Goal: Transaction & Acquisition: Purchase product/service

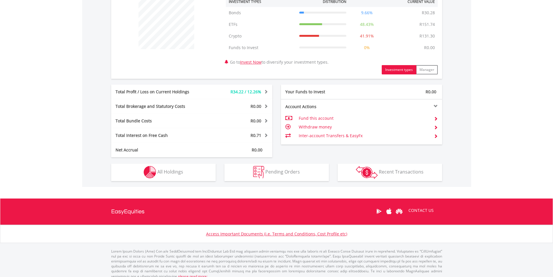
scroll to position [238, 0]
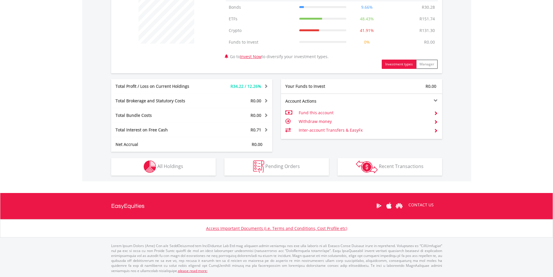
drag, startPoint x: 555, startPoint y: 29, endPoint x: 532, endPoint y: 158, distance: 131.1
click at [532, 158] on html "My Investments Invest Now New Listings Sell My Recurring Investments Pending Or…" at bounding box center [276, 21] width 553 height 519
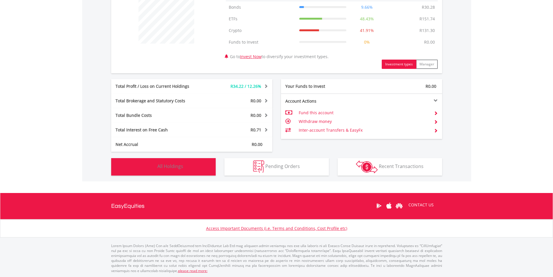
click at [145, 168] on img "button" at bounding box center [150, 166] width 12 height 12
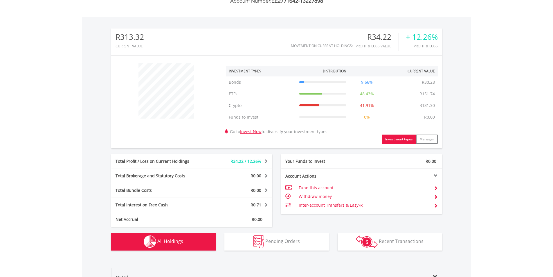
scroll to position [0, 0]
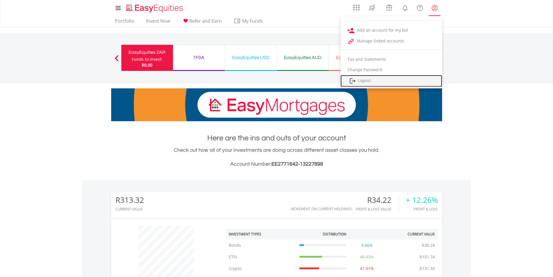
click at [365, 82] on link "Logout" at bounding box center [392, 81] width 102 height 12
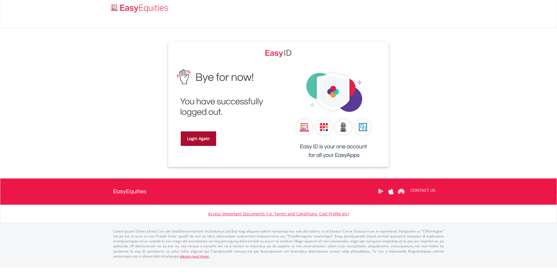
click at [208, 139] on link "Login Again" at bounding box center [198, 138] width 35 height 15
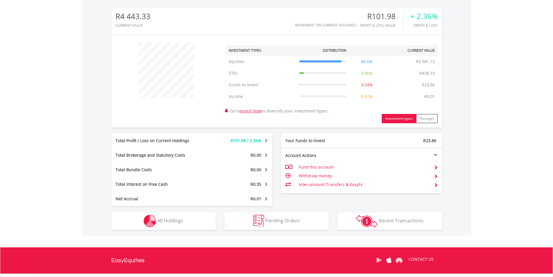
scroll to position [193, 0]
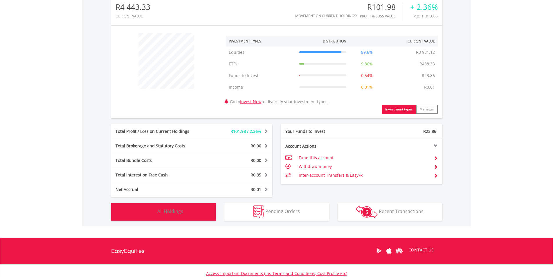
click at [180, 210] on span "All Holdings" at bounding box center [170, 211] width 26 height 6
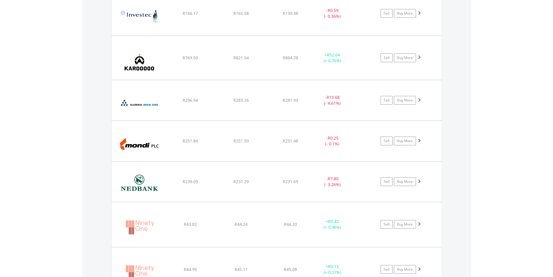
scroll to position [676, 0]
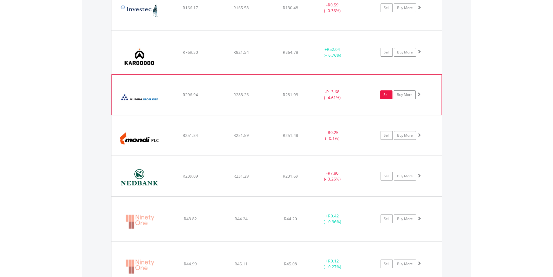
click at [383, 97] on link "Sell" at bounding box center [386, 94] width 12 height 9
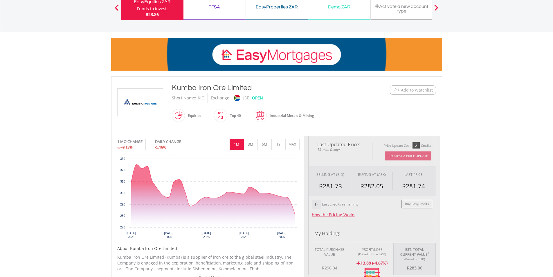
type input "******"
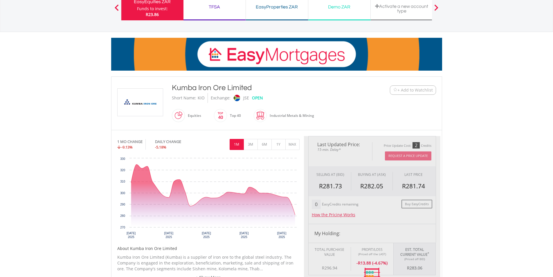
type input "******"
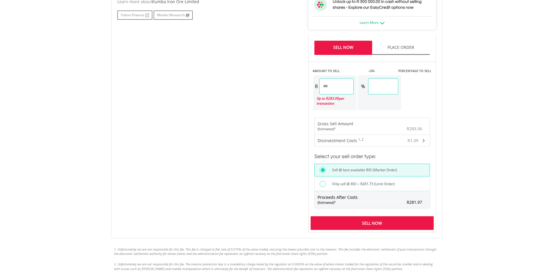
scroll to position [340, 0]
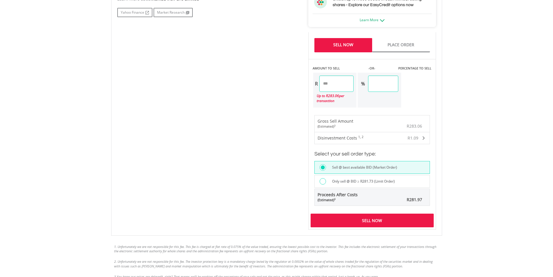
click at [383, 218] on div "Sell Now" at bounding box center [372, 219] width 123 height 13
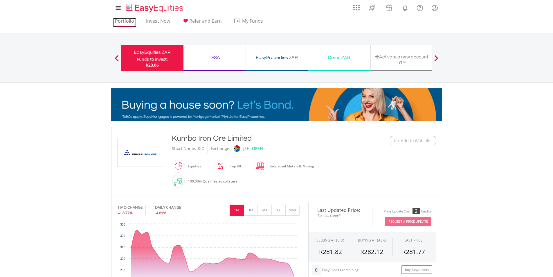
click at [123, 21] on link "Portfolio" at bounding box center [125, 22] width 24 height 9
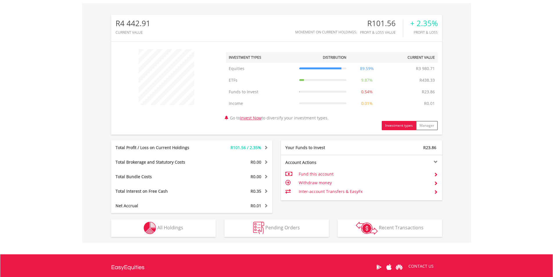
scroll to position [226, 0]
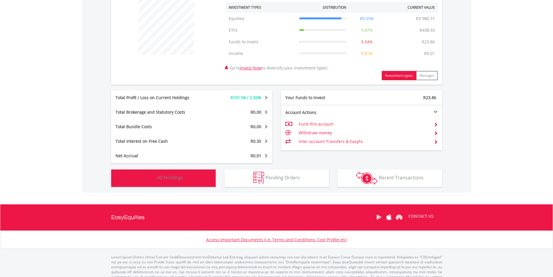
click at [185, 174] on button "Holdings All Holdings" at bounding box center [163, 177] width 105 height 17
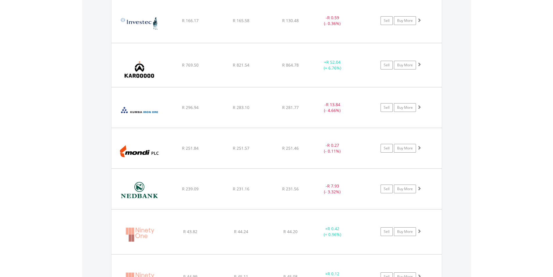
scroll to position [672, 0]
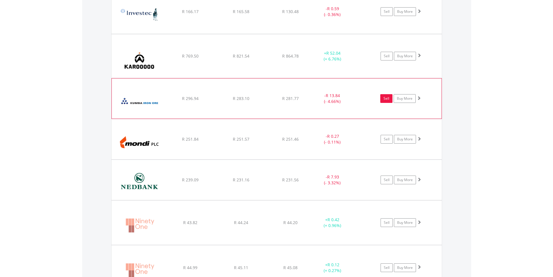
click at [386, 99] on link "Sell" at bounding box center [386, 98] width 12 height 9
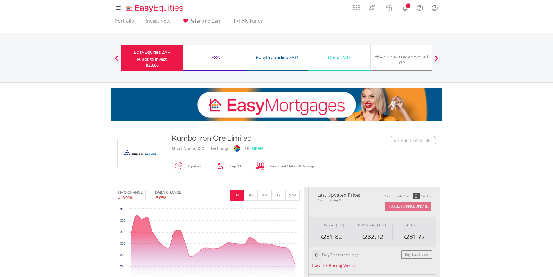
type input "******"
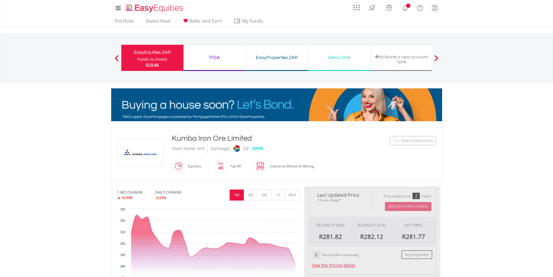
type input "******"
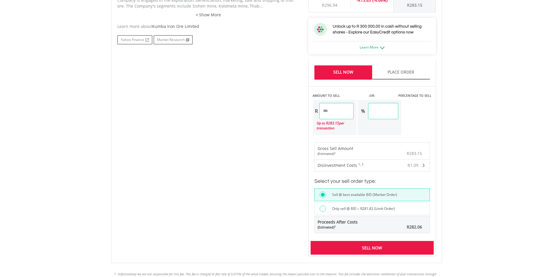
scroll to position [314, 0]
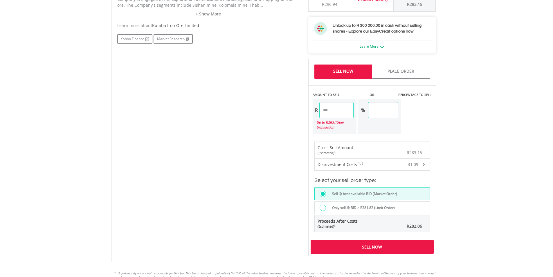
click at [337, 111] on input "******" at bounding box center [336, 110] width 35 height 16
type input "******"
click at [354, 124] on div "Last Updated Price: 15-min. Delay* Price Update Cost: 2 Credits Request A Price…" at bounding box center [372, 64] width 136 height 383
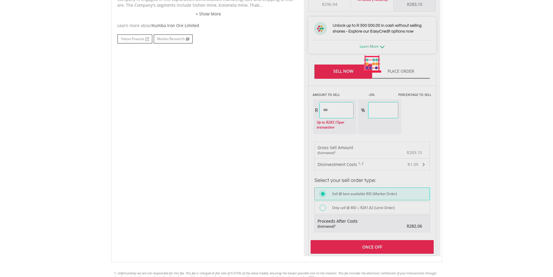
type input "*****"
click at [348, 109] on div at bounding box center [372, 64] width 136 height 383
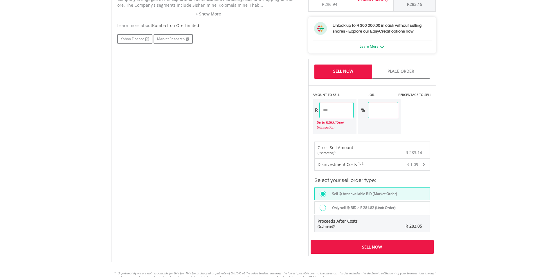
click at [374, 244] on div "Sell Now" at bounding box center [372, 246] width 123 height 13
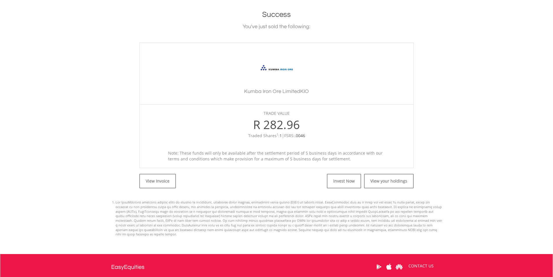
scroll to position [133, 0]
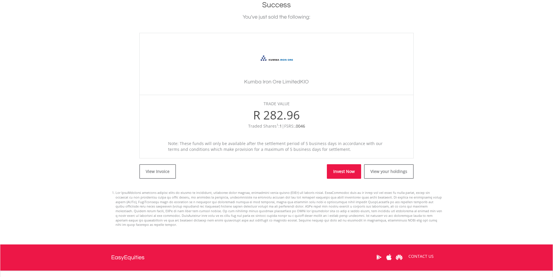
click at [352, 176] on link "Invest Now" at bounding box center [344, 171] width 34 height 15
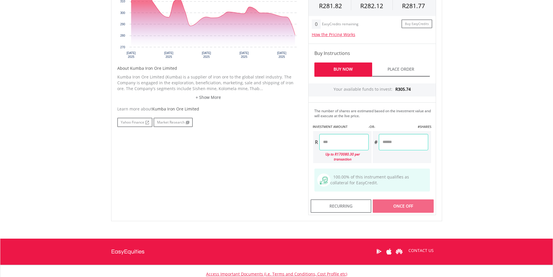
scroll to position [252, 0]
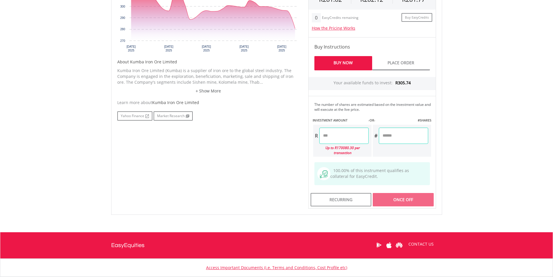
click at [393, 137] on input "number" at bounding box center [403, 135] width 49 height 16
type input "*"
click at [477, 146] on body "My Investments Invest Now New Listings Sell My Recurring Investments Pending Or…" at bounding box center [276, 34] width 553 height 573
type input "******"
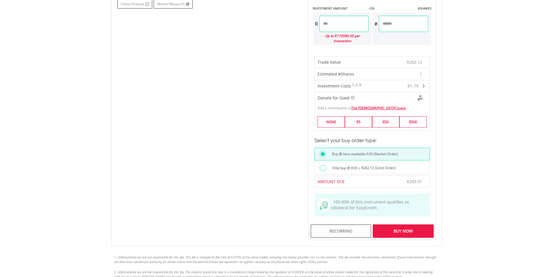
scroll to position [368, 0]
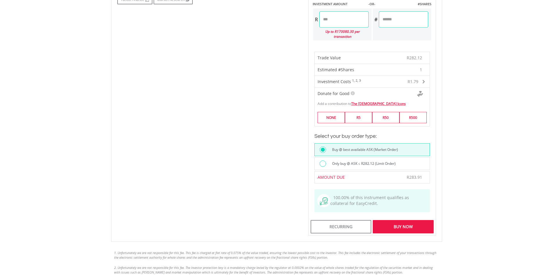
click at [416, 225] on div "Buy Now" at bounding box center [403, 226] width 61 height 13
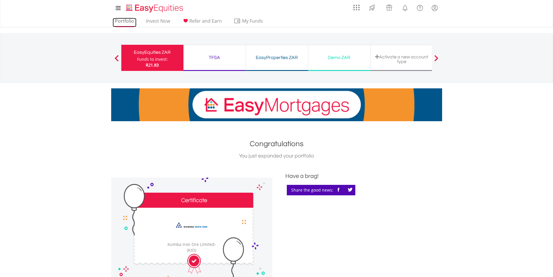
click at [129, 22] on link "Portfolio" at bounding box center [125, 22] width 24 height 9
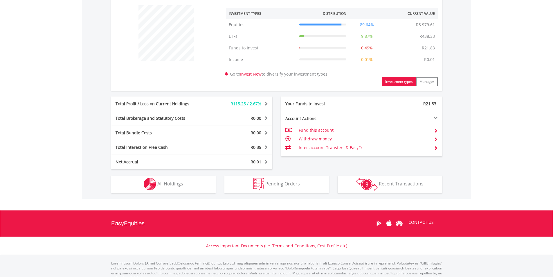
scroll to position [238, 0]
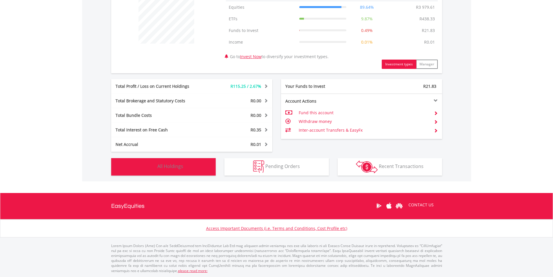
click at [195, 167] on button "Holdings All Holdings" at bounding box center [163, 166] width 105 height 17
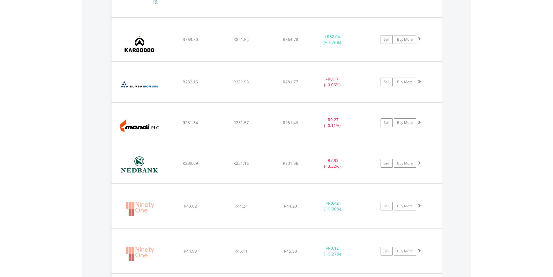
scroll to position [734, 0]
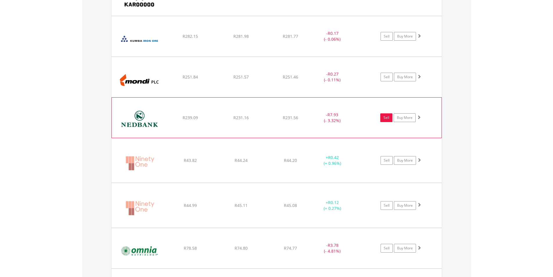
click at [387, 117] on link "Sell" at bounding box center [386, 117] width 12 height 9
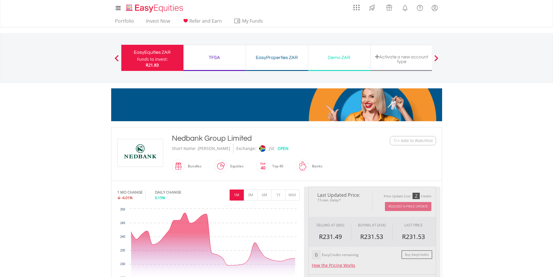
type input "******"
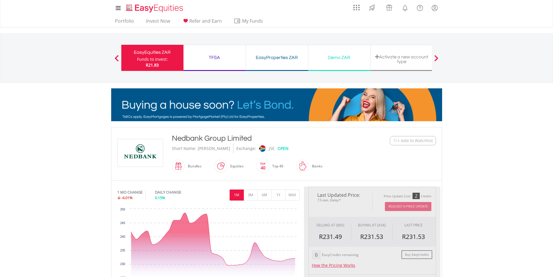
type input "******"
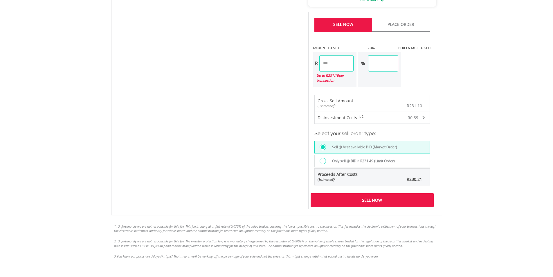
scroll to position [364, 0]
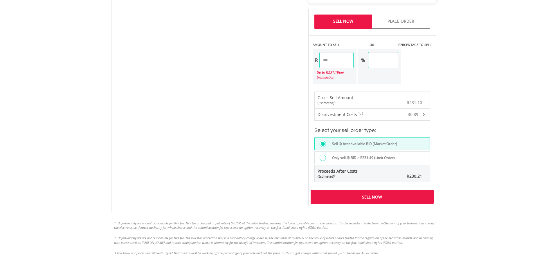
click at [360, 196] on div "Sell Now" at bounding box center [372, 196] width 123 height 13
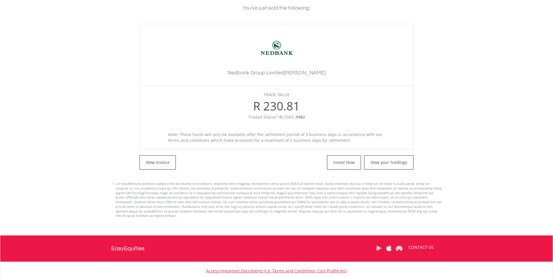
scroll to position [144, 0]
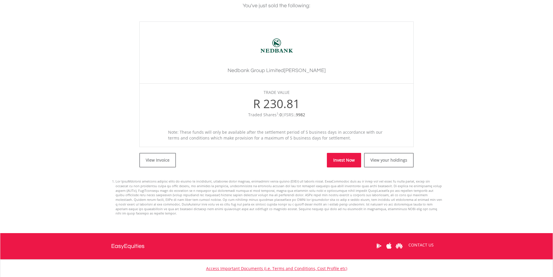
click at [352, 158] on link "Invest Now" at bounding box center [344, 160] width 34 height 15
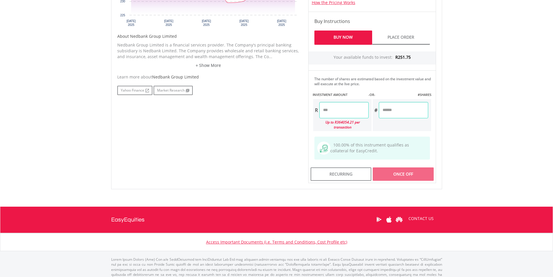
scroll to position [281, 0]
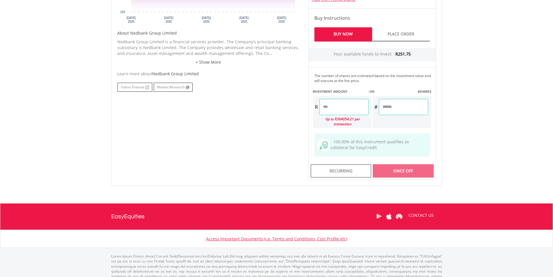
click at [401, 106] on input "number" at bounding box center [403, 107] width 49 height 16
type input "*"
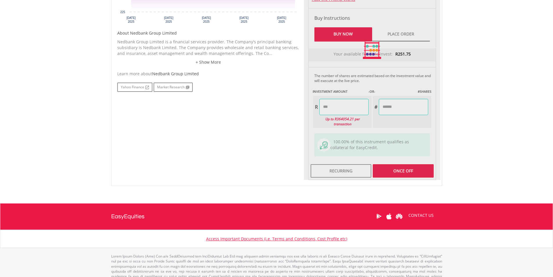
click at [470, 138] on body "My Investments Invest Now New Listings Sell My Recurring Investments Pending Or…" at bounding box center [276, 5] width 553 height 573
type input "******"
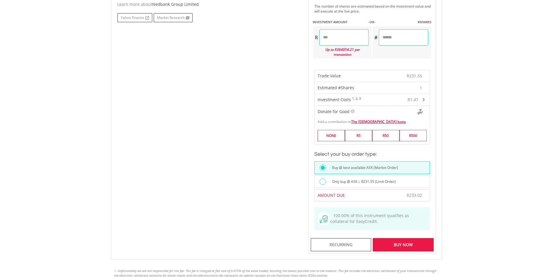
scroll to position [362, 0]
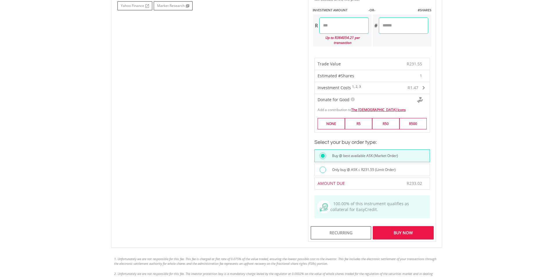
click at [406, 227] on div "Buy Now" at bounding box center [403, 232] width 61 height 13
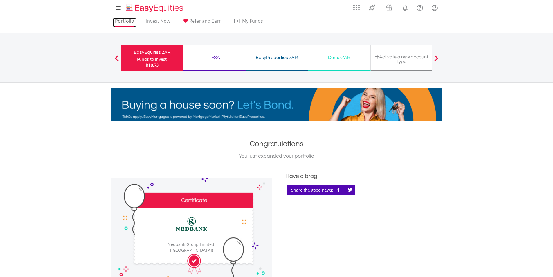
click at [122, 22] on link "Portfolio" at bounding box center [125, 22] width 24 height 9
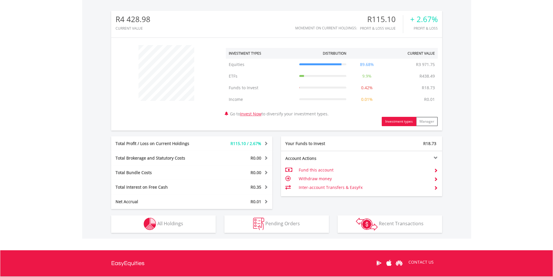
scroll to position [210, 0]
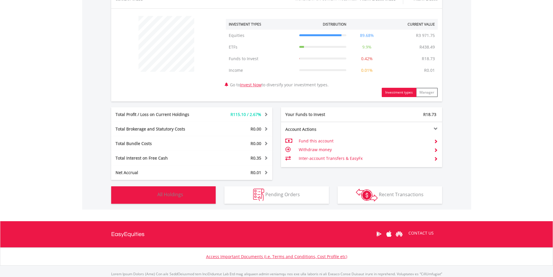
click at [135, 194] on button "Holdings All Holdings" at bounding box center [163, 194] width 105 height 17
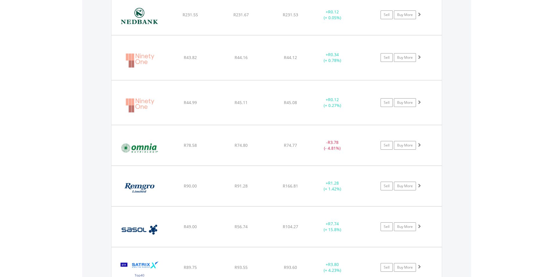
scroll to position [854, 0]
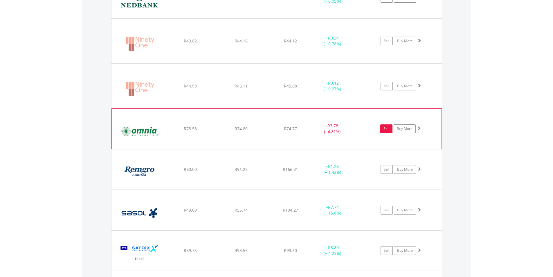
click at [386, 127] on link "Sell" at bounding box center [386, 128] width 12 height 9
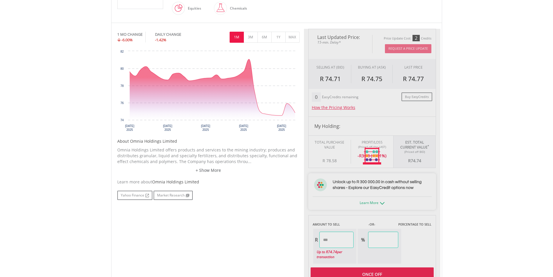
type input "*****"
type input "******"
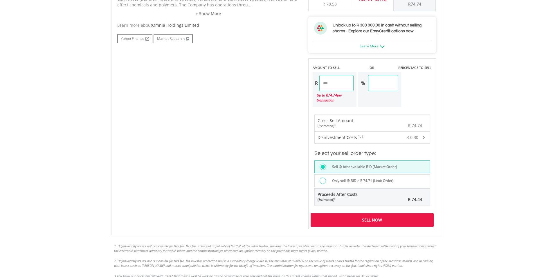
scroll to position [345, 0]
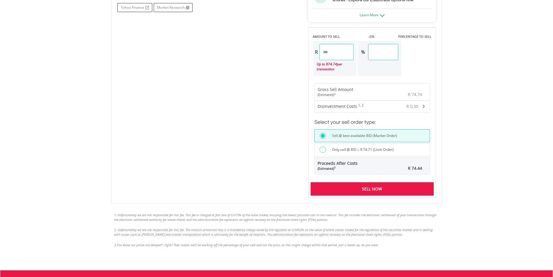
click at [384, 188] on div "Sell Now" at bounding box center [372, 188] width 123 height 13
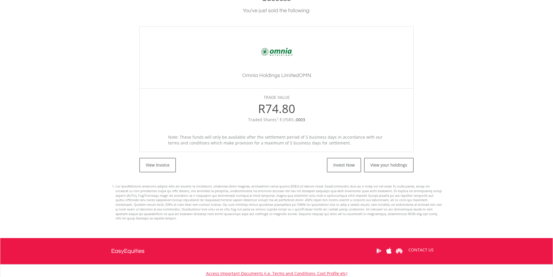
scroll to position [172, 0]
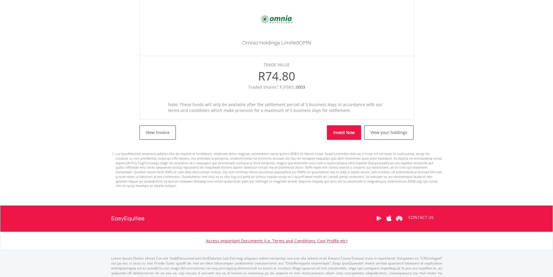
click at [342, 133] on link "Invest Now" at bounding box center [344, 132] width 34 height 15
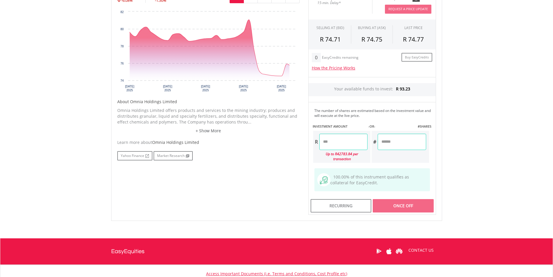
scroll to position [216, 0]
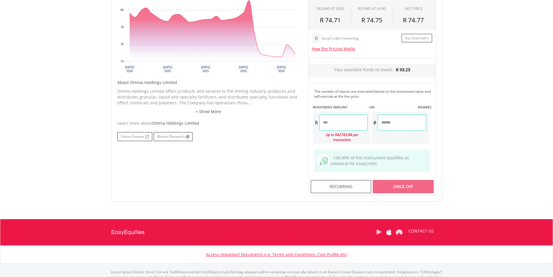
click at [394, 120] on input "number" at bounding box center [402, 122] width 48 height 16
type input "*"
click at [473, 141] on body "My Investments Invest Now New Listings Sell My Recurring Investments Pending Or…" at bounding box center [276, 46] width 553 height 524
type input "*****"
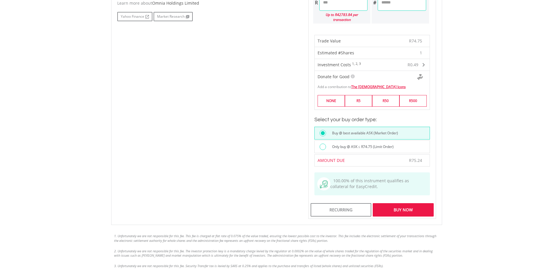
scroll to position [352, 0]
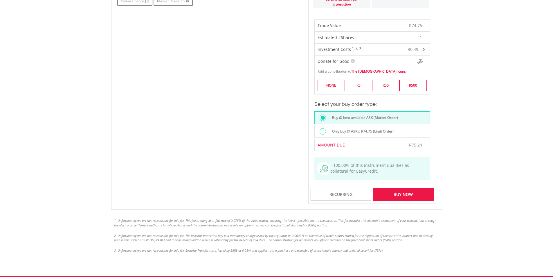
click at [409, 190] on div "Buy Now" at bounding box center [403, 194] width 61 height 13
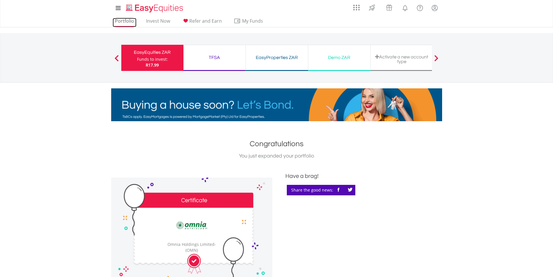
click at [128, 19] on link "Portfolio" at bounding box center [125, 22] width 24 height 9
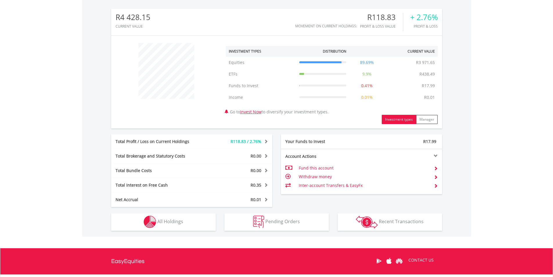
scroll to position [56, 110]
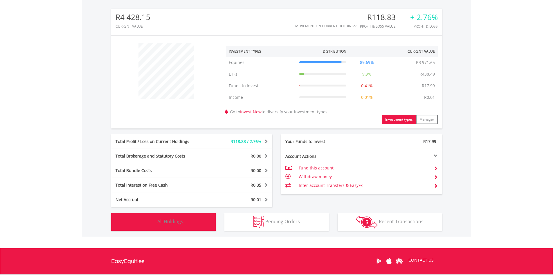
click at [163, 222] on span "All Holdings" at bounding box center [170, 221] width 26 height 6
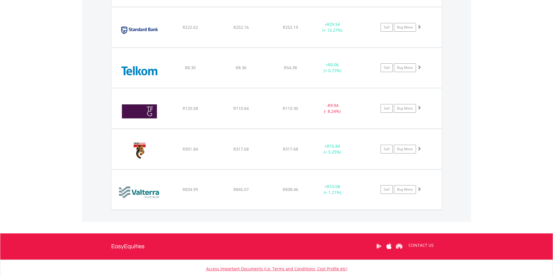
scroll to position [1378, 0]
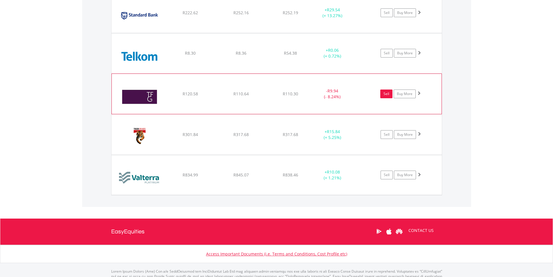
click at [384, 93] on link "Sell" at bounding box center [386, 93] width 12 height 9
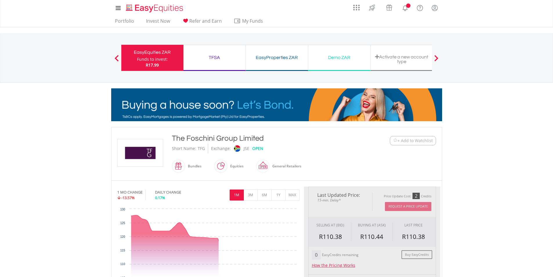
type input "******"
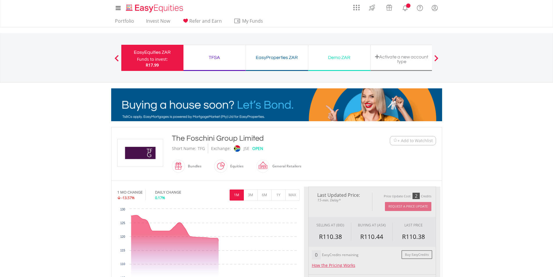
type input "******"
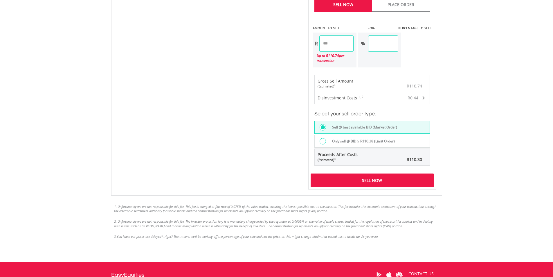
scroll to position [382, 0]
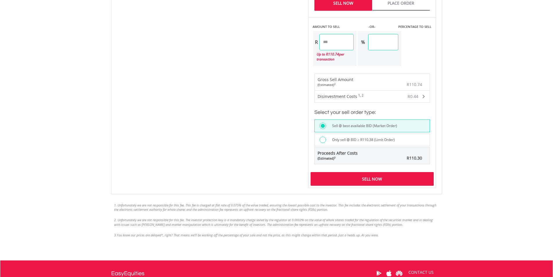
click at [370, 178] on div "Sell Now" at bounding box center [372, 178] width 123 height 13
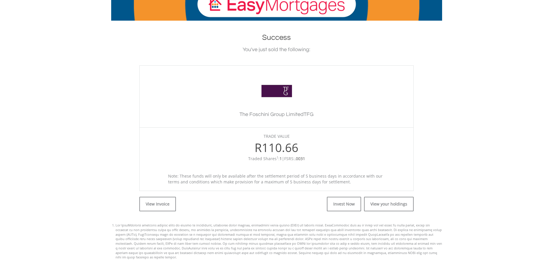
scroll to position [120, 0]
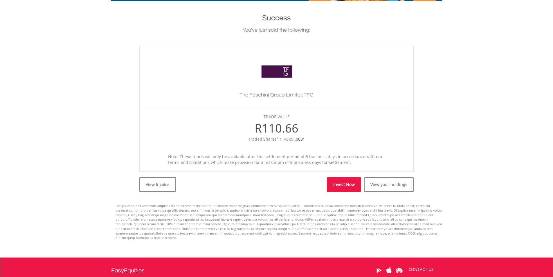
click at [352, 187] on link "Invest Now" at bounding box center [344, 184] width 34 height 15
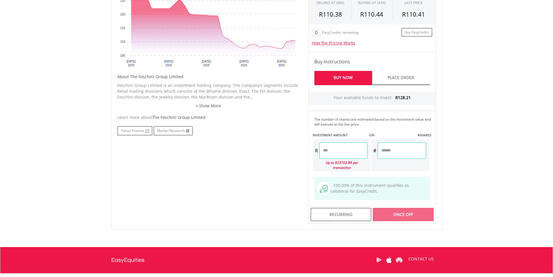
scroll to position [248, 0]
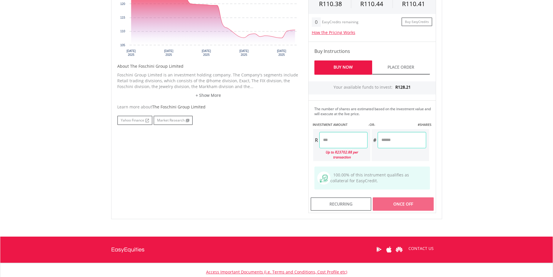
click at [410, 136] on input "number" at bounding box center [402, 140] width 48 height 16
type input "*"
click at [486, 152] on body "My Investments Invest Now New Listings Sell My Recurring Investments Pending Or…" at bounding box center [276, 38] width 553 height 573
type input "******"
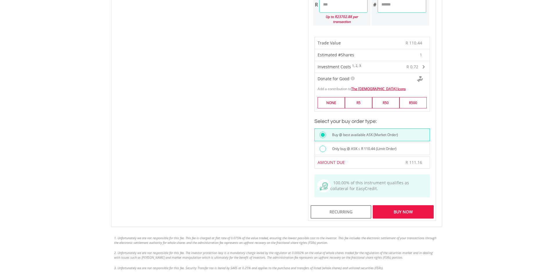
scroll to position [398, 0]
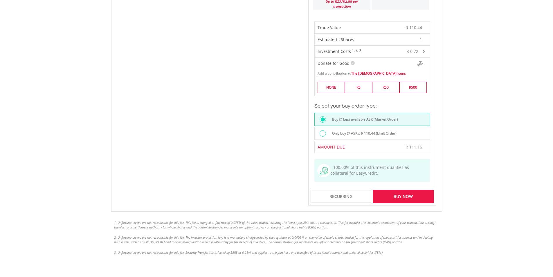
click at [403, 194] on div "Buy Now" at bounding box center [403, 196] width 61 height 13
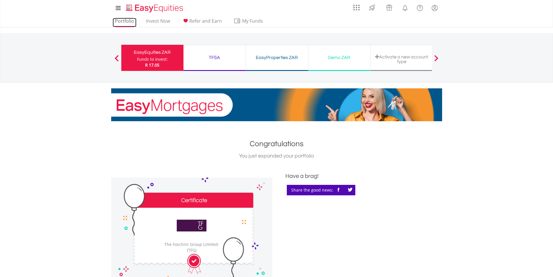
click at [127, 20] on link "Portfolio" at bounding box center [125, 22] width 24 height 9
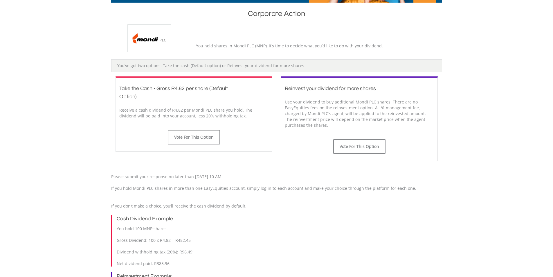
scroll to position [124, 0]
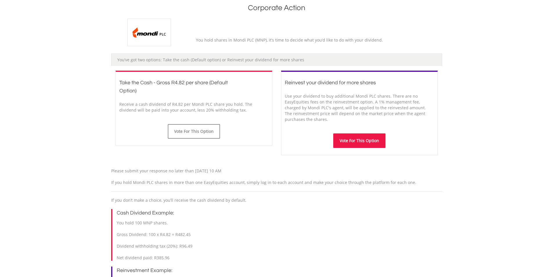
click at [359, 143] on button "Vote For This Option" at bounding box center [359, 140] width 52 height 15
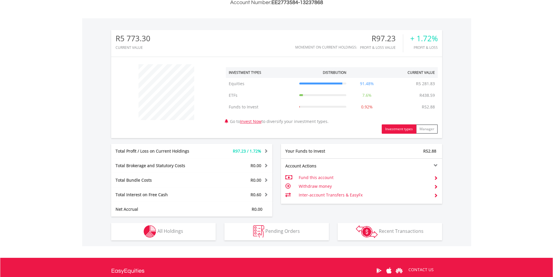
scroll to position [176, 0]
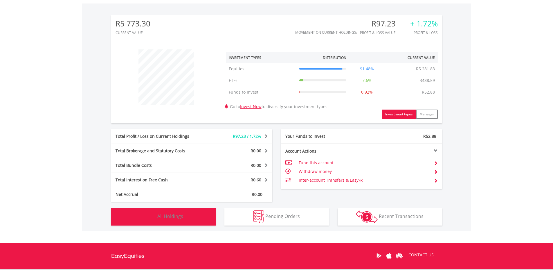
click at [166, 217] on span "All Holdings" at bounding box center [170, 216] width 26 height 6
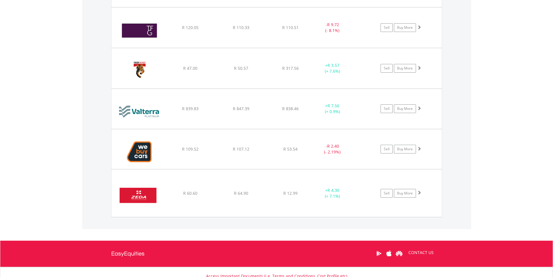
scroll to position [1827, 0]
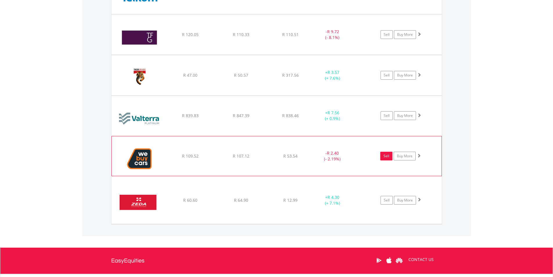
click at [386, 154] on link "Sell" at bounding box center [386, 156] width 12 height 9
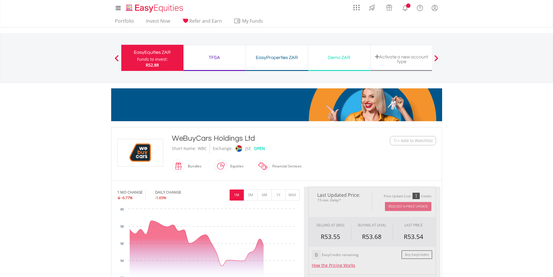
type input "******"
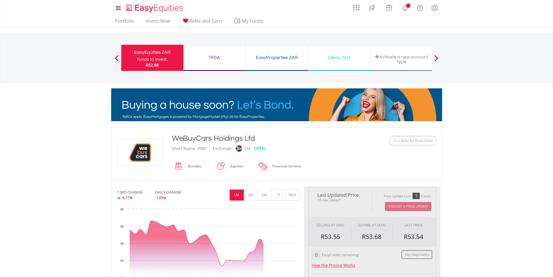
type input "******"
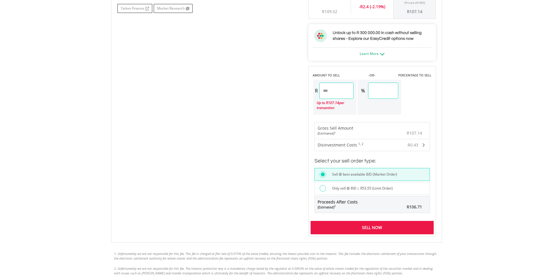
scroll to position [309, 0]
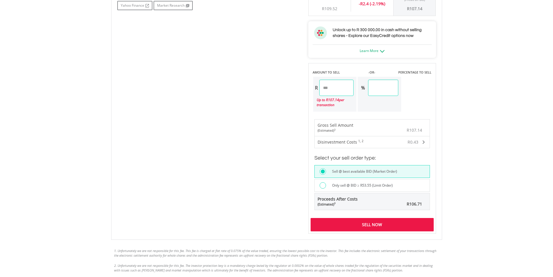
click at [373, 223] on div "Sell Now" at bounding box center [372, 224] width 123 height 13
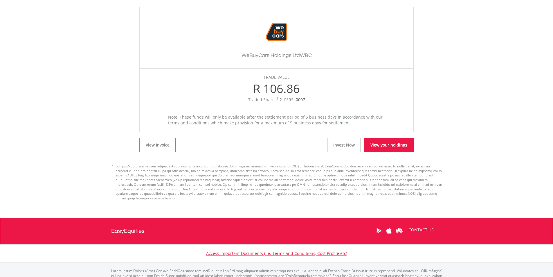
scroll to position [159, 0]
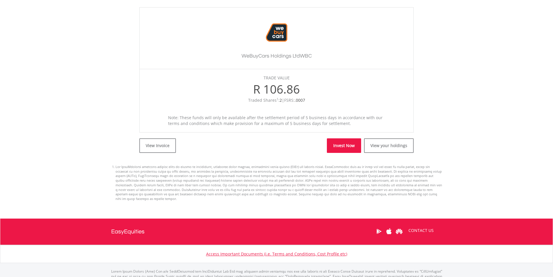
click at [338, 150] on link "Invest Now" at bounding box center [344, 145] width 34 height 15
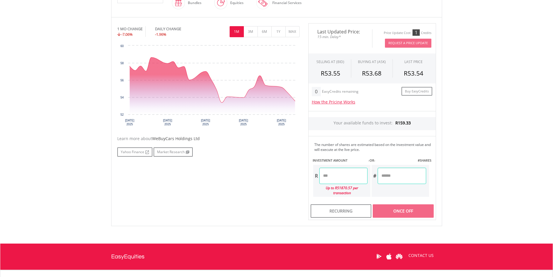
scroll to position [174, 0]
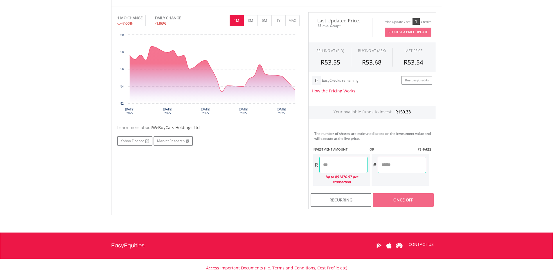
click at [399, 159] on input "number" at bounding box center [402, 164] width 48 height 16
type input "*"
drag, startPoint x: 473, startPoint y: 183, endPoint x: 464, endPoint y: 186, distance: 9.5
click at [473, 183] on body "My Investments Invest Now New Listings Sell My Recurring Investments Pending Or…" at bounding box center [276, 73] width 553 height 495
type input "*****"
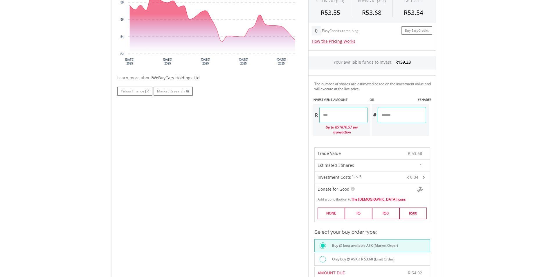
scroll to position [331, 0]
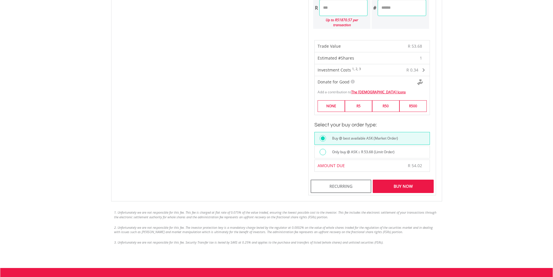
click at [402, 179] on div "Buy Now" at bounding box center [403, 185] width 61 height 13
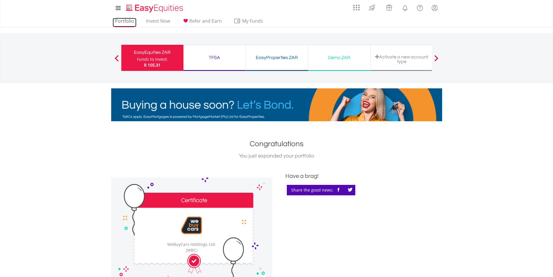
click at [127, 22] on link "Portfolio" at bounding box center [125, 22] width 24 height 9
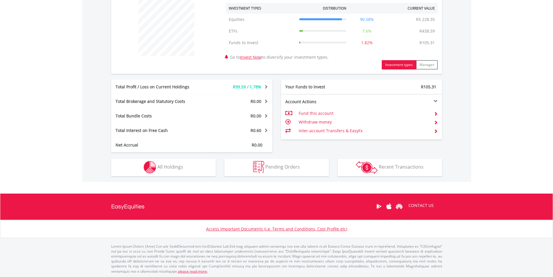
scroll to position [226, 0]
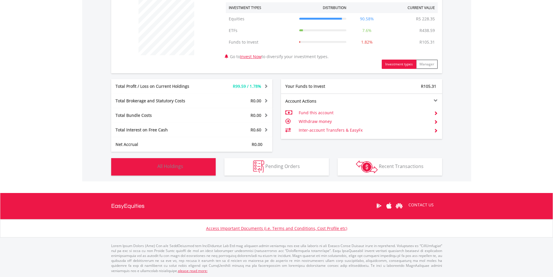
click at [192, 166] on button "Holdings All Holdings" at bounding box center [163, 166] width 105 height 17
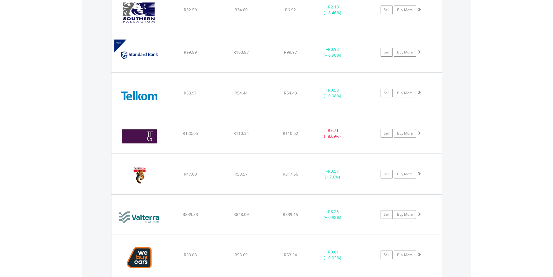
scroll to position [1714, 0]
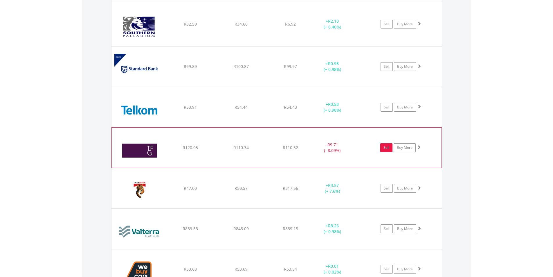
click at [384, 145] on link "Sell" at bounding box center [386, 147] width 12 height 9
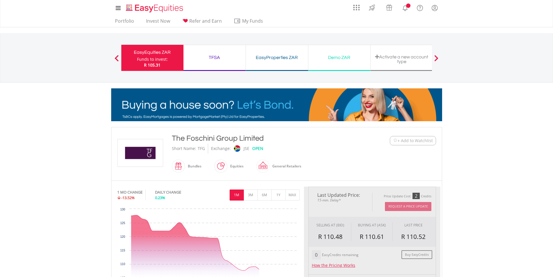
type input "******"
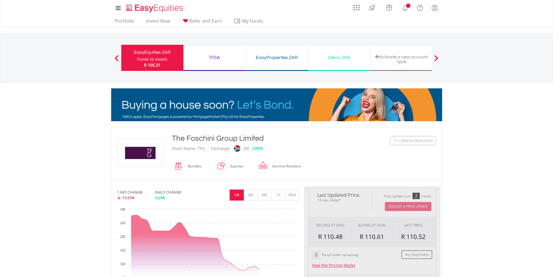
type input "******"
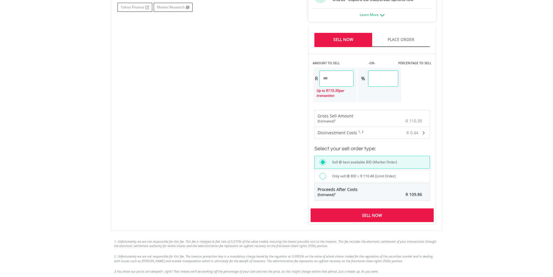
scroll to position [346, 0]
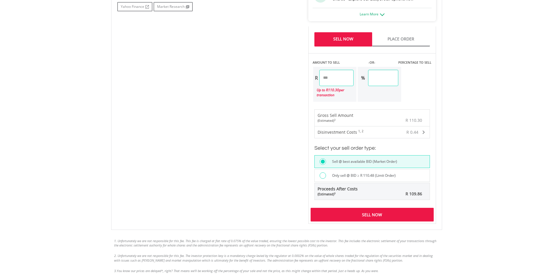
click at [380, 214] on div "Sell Now" at bounding box center [372, 214] width 123 height 13
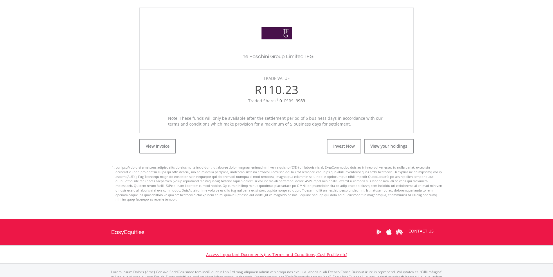
scroll to position [180, 0]
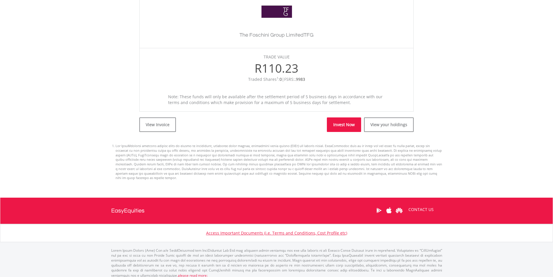
click at [345, 121] on link "Invest Now" at bounding box center [344, 124] width 34 height 15
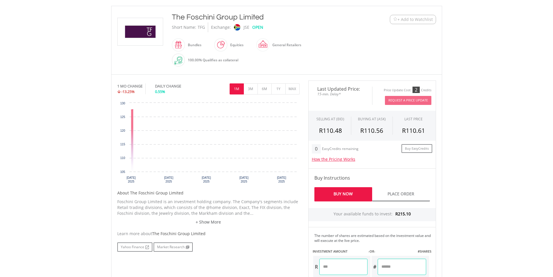
scroll to position [156, 0]
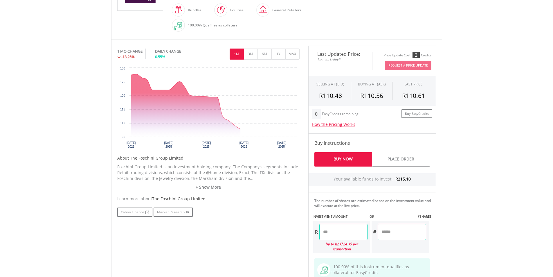
click at [405, 232] on input "number" at bounding box center [402, 232] width 48 height 16
type input "*"
click at [492, 217] on body "My Investments Invest Now New Listings Sell My Recurring Investments Pending Or…" at bounding box center [276, 130] width 553 height 573
type input "******"
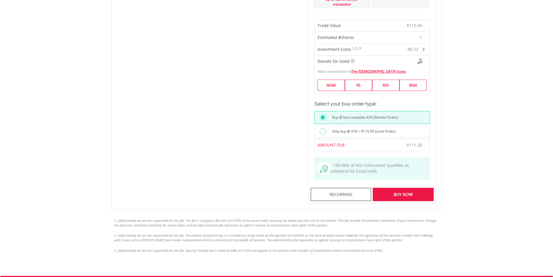
scroll to position [405, 0]
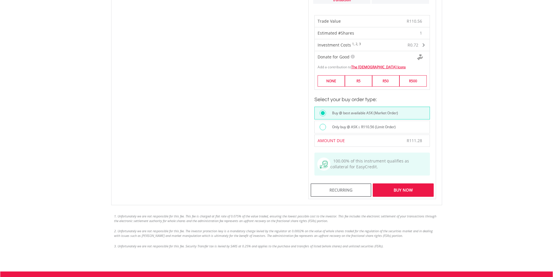
click at [400, 183] on div "Buy Now" at bounding box center [403, 189] width 61 height 13
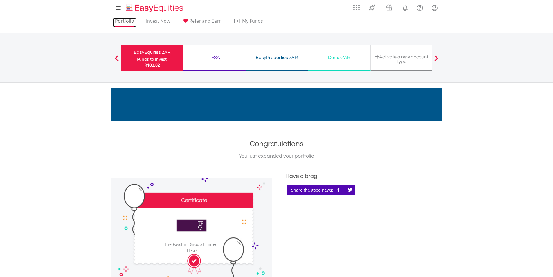
click at [126, 21] on link "Portfolio" at bounding box center [125, 22] width 24 height 9
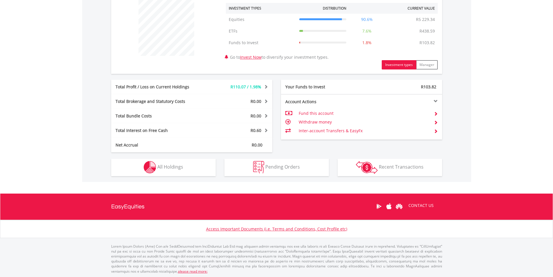
scroll to position [226, 0]
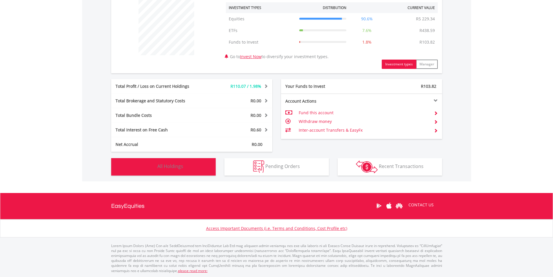
click at [188, 168] on button "Holdings All Holdings" at bounding box center [163, 166] width 105 height 17
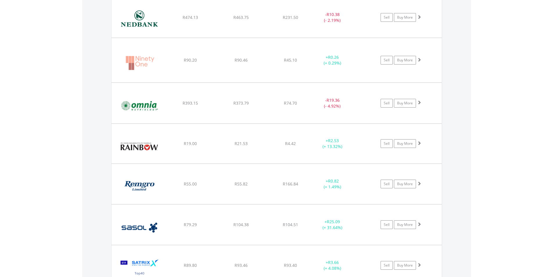
scroll to position [1173, 0]
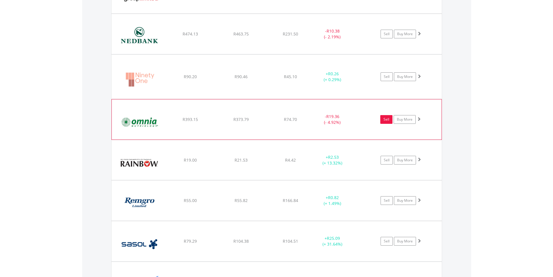
click at [386, 119] on link "Sell" at bounding box center [386, 119] width 12 height 9
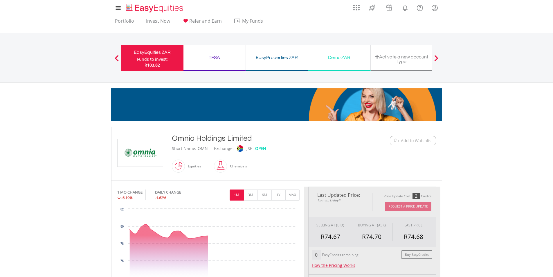
type input "******"
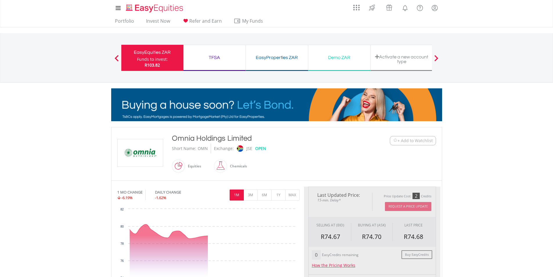
type input "******"
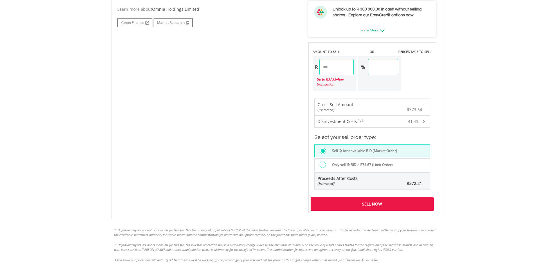
scroll to position [340, 0]
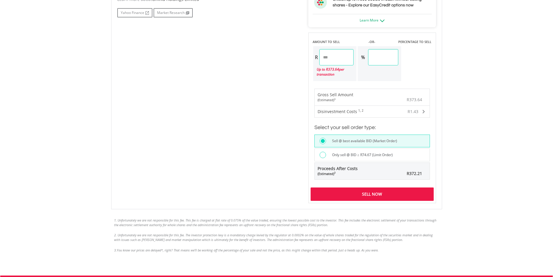
click at [390, 193] on div "Sell Now" at bounding box center [372, 193] width 123 height 13
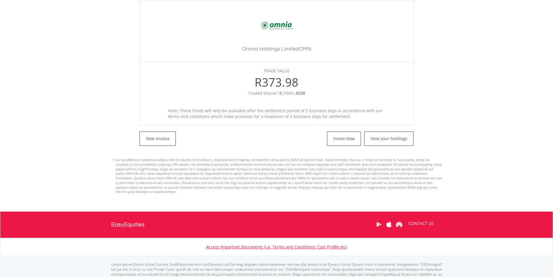
scroll to position [167, 0]
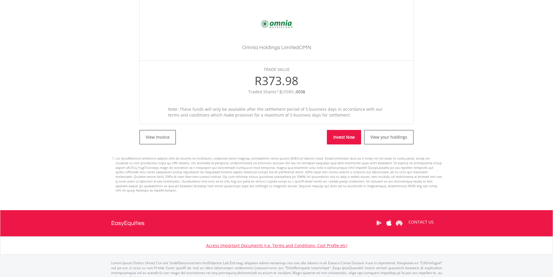
click at [334, 138] on link "Invest Now" at bounding box center [344, 137] width 34 height 15
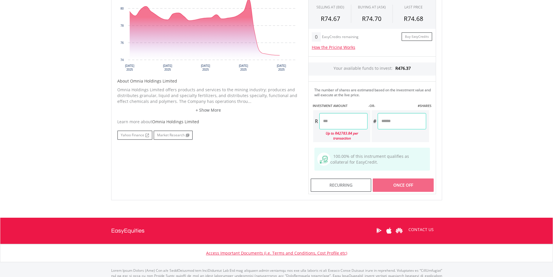
scroll to position [218, 0]
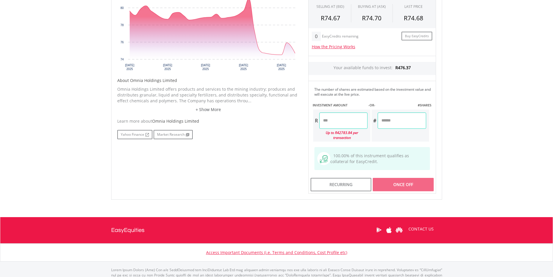
click at [389, 120] on input "number" at bounding box center [402, 120] width 48 height 16
type input "*"
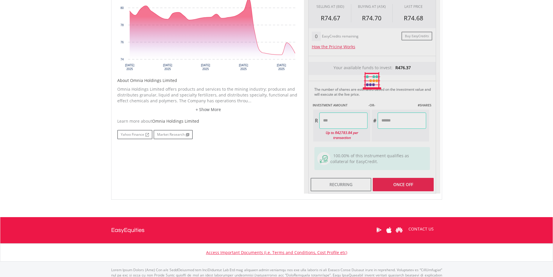
click at [489, 132] on body "My Investments Invest Now New Listings Sell My Recurring Investments Pending Or…" at bounding box center [276, 44] width 553 height 524
type input "*****"
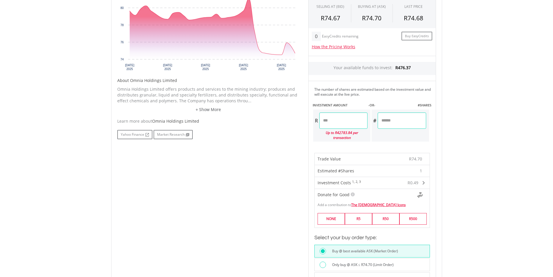
click at [399, 120] on input "*" at bounding box center [402, 120] width 48 height 16
drag, startPoint x: 394, startPoint y: 122, endPoint x: 379, endPoint y: 122, distance: 14.8
click at [379, 122] on input "*" at bounding box center [402, 120] width 48 height 16
type input "*"
click at [484, 123] on body "My Investments Invest Now New Listings Sell My Recurring Investments Pending Or…" at bounding box center [276, 140] width 553 height 716
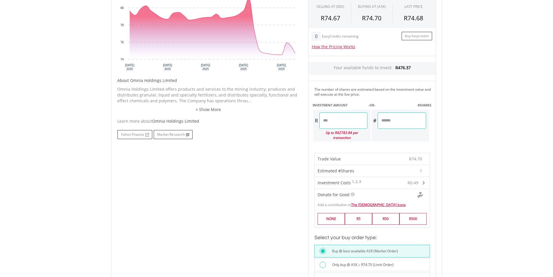
type input "******"
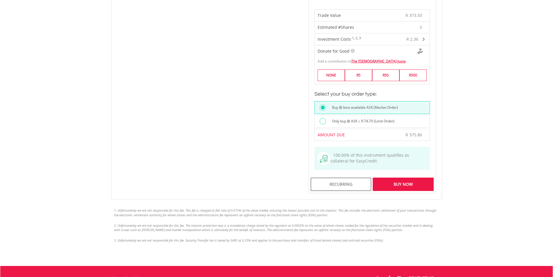
scroll to position [366, 0]
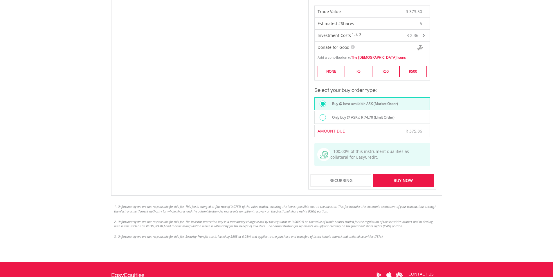
click at [411, 177] on div "Buy Now" at bounding box center [403, 180] width 61 height 13
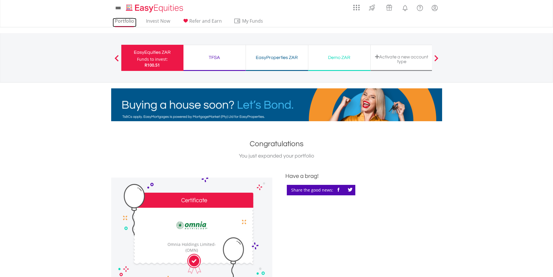
click at [122, 19] on link "Portfolio" at bounding box center [125, 22] width 24 height 9
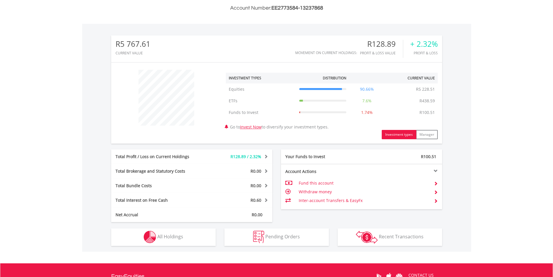
scroll to position [168, 0]
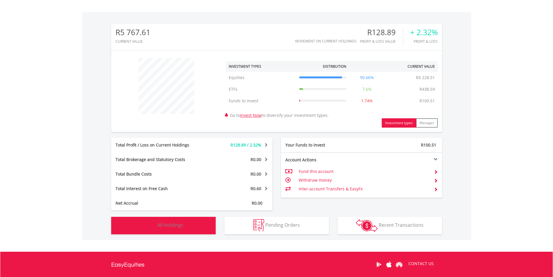
click at [167, 225] on span "All Holdings" at bounding box center [170, 225] width 26 height 6
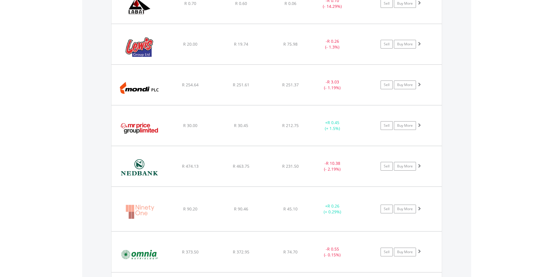
scroll to position [1031, 0]
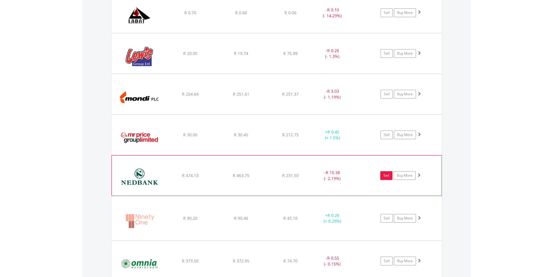
click at [386, 176] on link "Sell" at bounding box center [386, 175] width 12 height 9
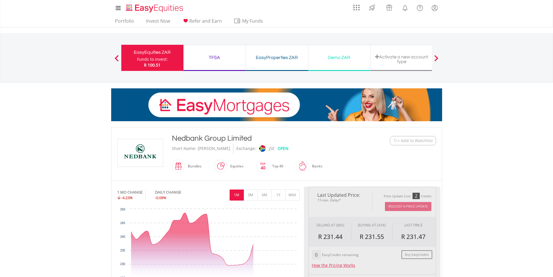
type input "******"
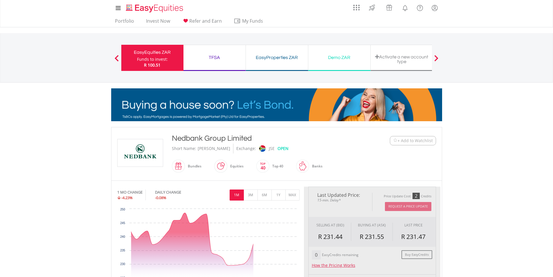
type input "******"
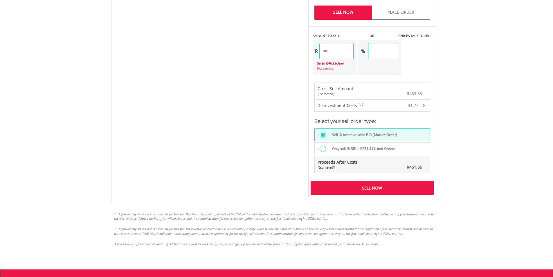
scroll to position [373, 0]
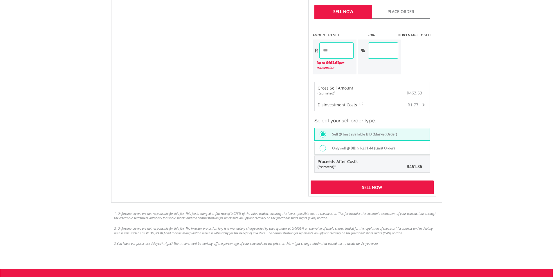
click at [413, 190] on div "Sell Now" at bounding box center [372, 186] width 123 height 13
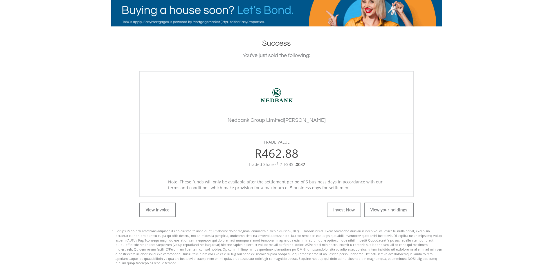
scroll to position [102, 0]
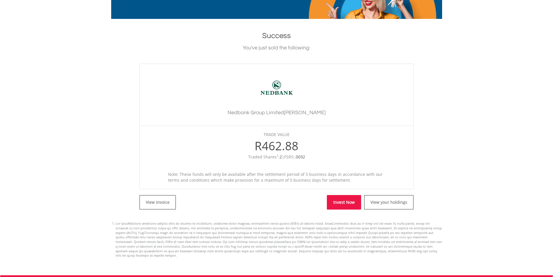
click at [352, 204] on link "Invest Now" at bounding box center [344, 202] width 34 height 15
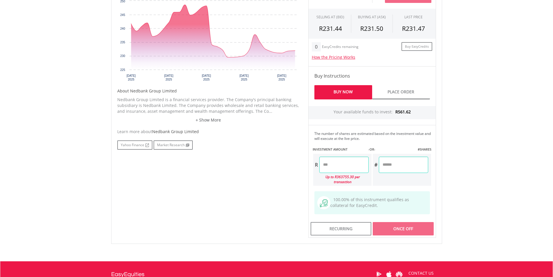
scroll to position [242, 0]
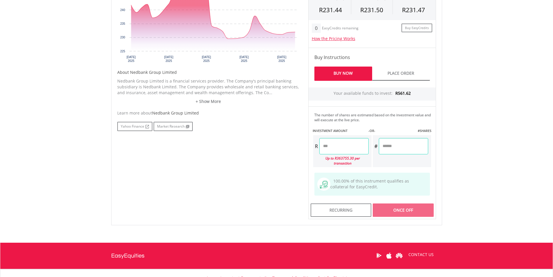
click at [405, 145] on input "number" at bounding box center [403, 146] width 49 height 16
type input "*"
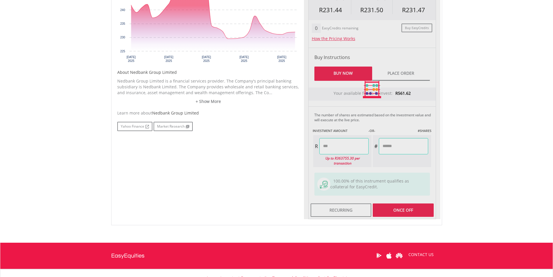
click at [498, 156] on body "My Investments Invest Now New Listings Sell My Recurring Investments Pending Or…" at bounding box center [276, 44] width 553 height 573
type input "******"
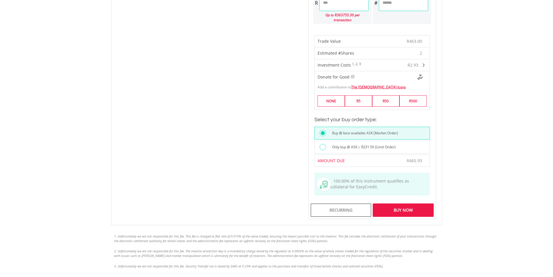
scroll to position [408, 0]
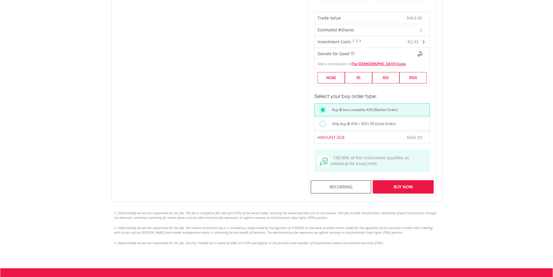
click at [422, 186] on div "Buy Now" at bounding box center [403, 186] width 61 height 13
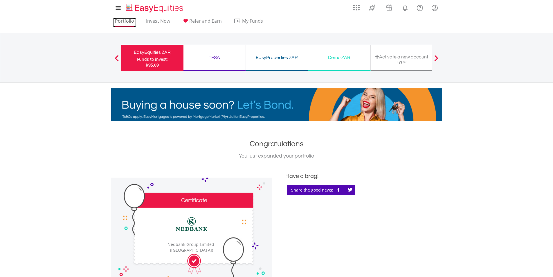
click at [127, 21] on link "Portfolio" at bounding box center [125, 22] width 24 height 9
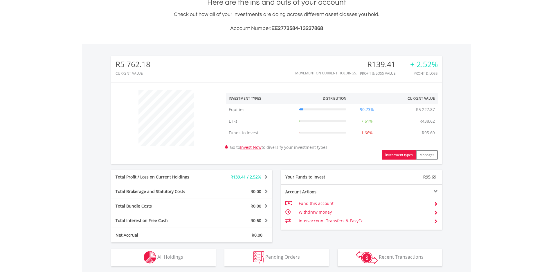
scroll to position [56, 110]
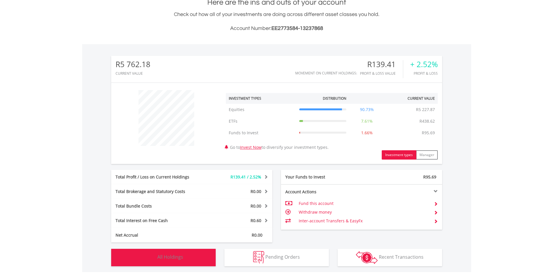
click at [186, 258] on button "Holdings All Holdings" at bounding box center [163, 257] width 105 height 17
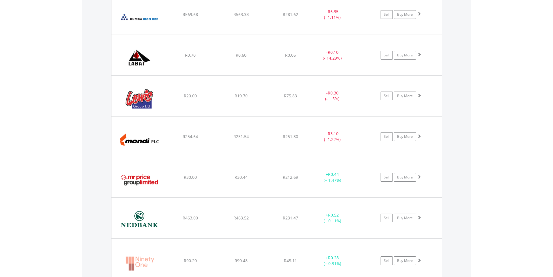
scroll to position [961, 0]
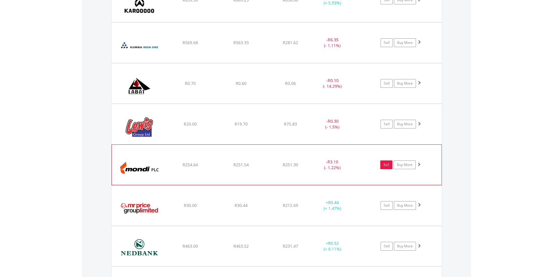
click at [387, 166] on link "Sell" at bounding box center [386, 164] width 12 height 9
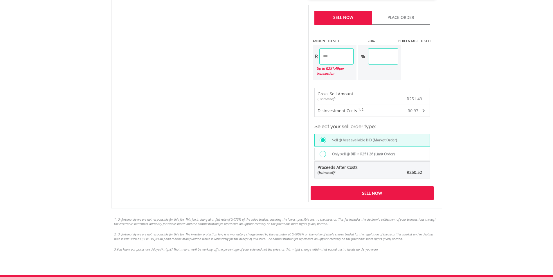
scroll to position [368, 0]
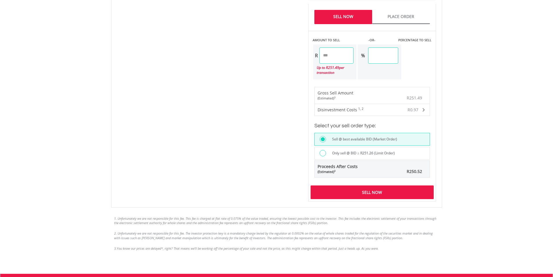
click at [362, 187] on div "Sell Now" at bounding box center [372, 191] width 123 height 13
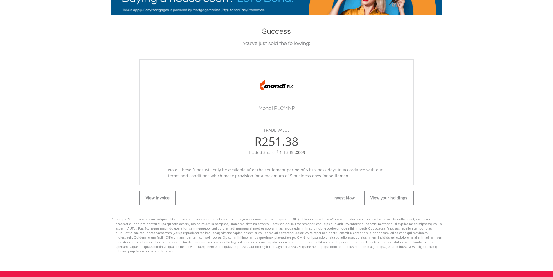
scroll to position [107, 0]
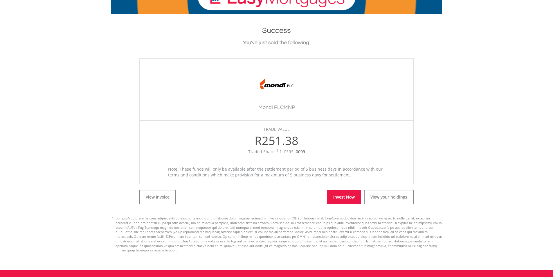
click at [340, 197] on link "Invest Now" at bounding box center [344, 197] width 34 height 15
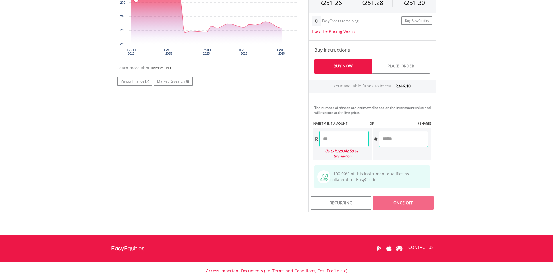
scroll to position [256, 0]
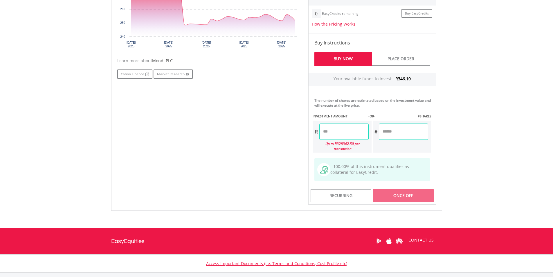
click at [408, 134] on input "number" at bounding box center [403, 131] width 49 height 16
type input "*"
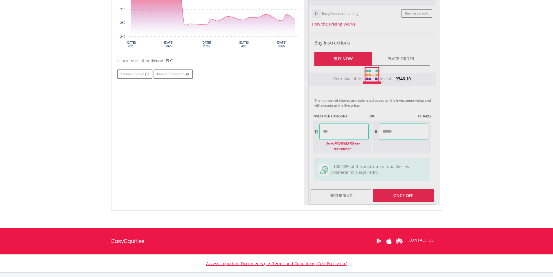
click at [484, 152] on body "My Investments Invest Now New Listings Sell My Recurring Investments Pending Or…" at bounding box center [276, 30] width 553 height 573
type input "******"
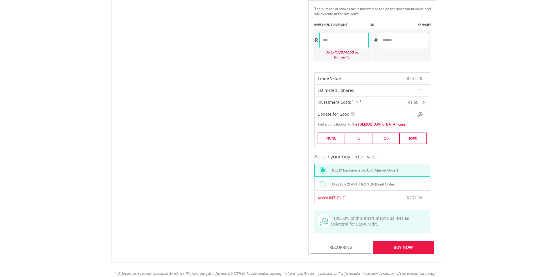
scroll to position [349, 0]
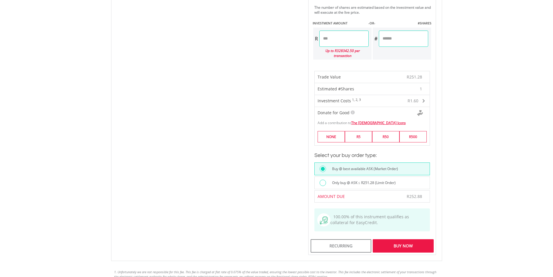
click at [401, 242] on div "Buy Now" at bounding box center [403, 245] width 61 height 13
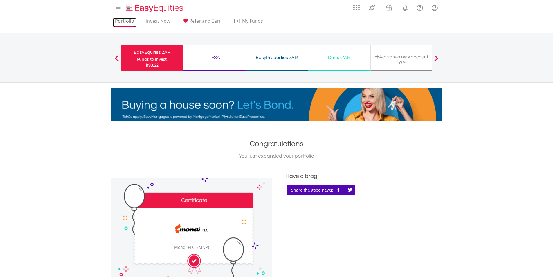
click at [129, 22] on link "Portfolio" at bounding box center [125, 22] width 24 height 9
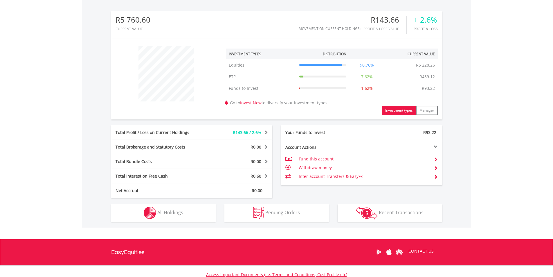
scroll to position [213, 0]
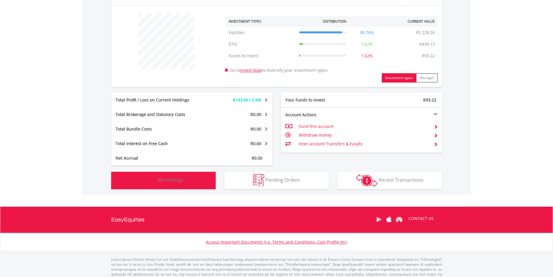
click at [203, 179] on button "Holdings All Holdings" at bounding box center [163, 180] width 105 height 17
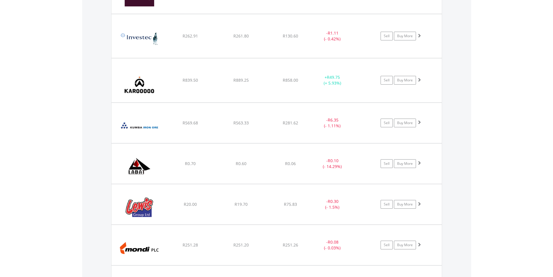
scroll to position [831, 0]
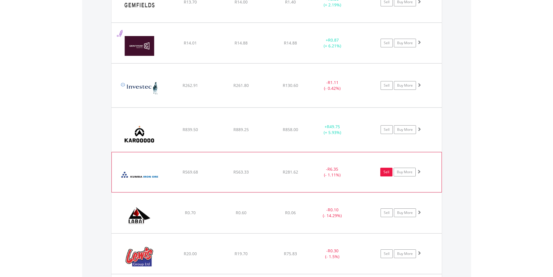
click at [387, 171] on link "Sell" at bounding box center [386, 172] width 12 height 9
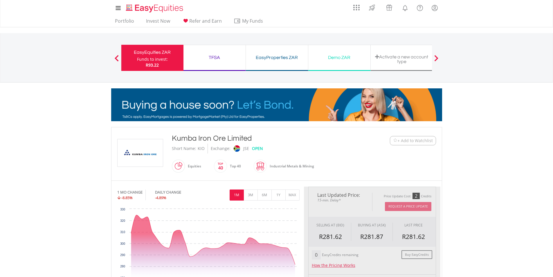
type input "******"
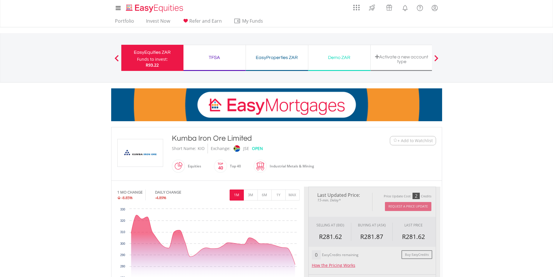
type input "******"
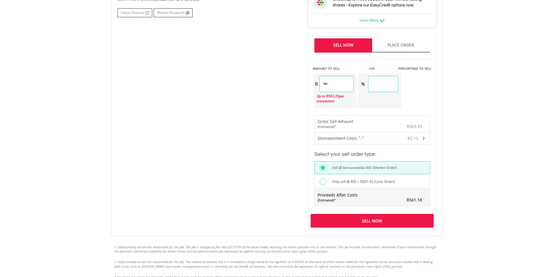
scroll to position [352, 0]
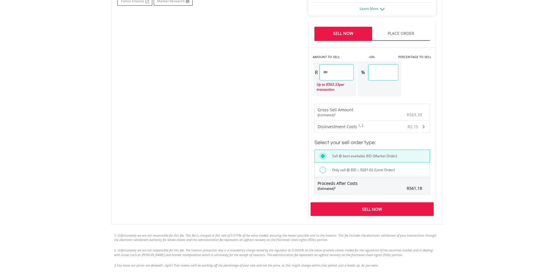
click at [367, 209] on div "Sell Now" at bounding box center [372, 208] width 123 height 13
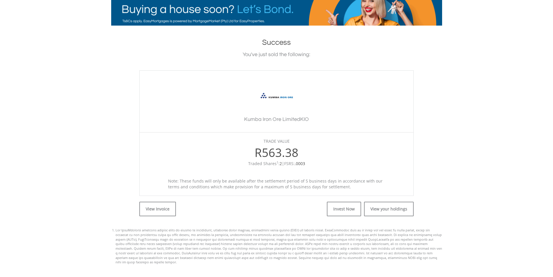
scroll to position [104, 0]
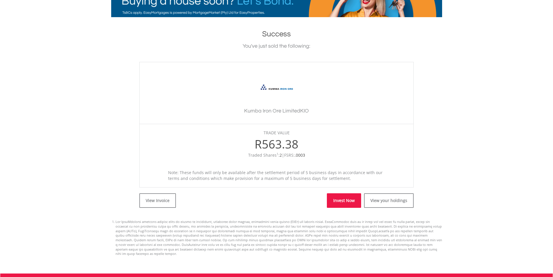
click at [343, 199] on link "Invest Now" at bounding box center [344, 200] width 34 height 15
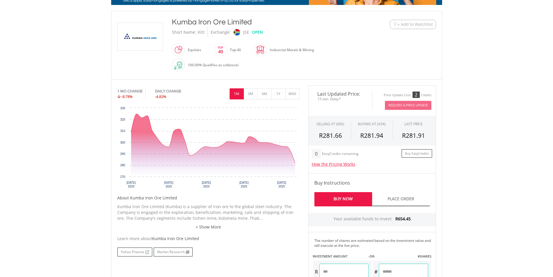
scroll to position [210, 0]
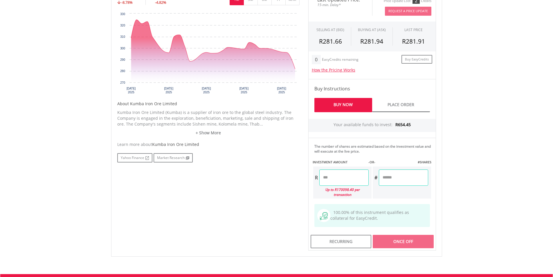
click at [394, 179] on input "number" at bounding box center [403, 177] width 49 height 16
type input "*"
click at [460, 179] on body "My Investments Invest Now New Listings Sell My Recurring Investments Pending Or…" at bounding box center [276, 76] width 553 height 573
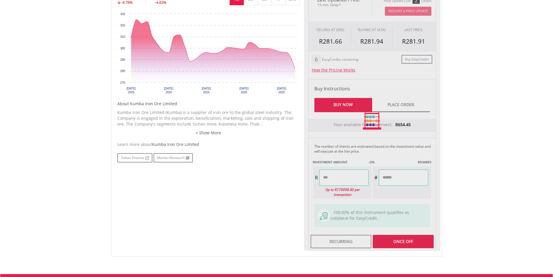
type input "******"
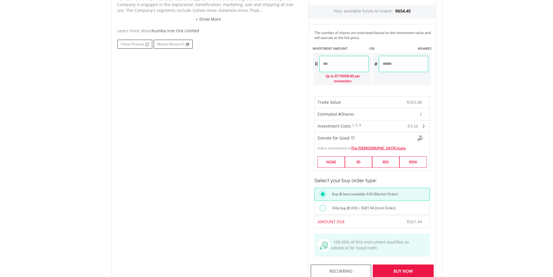
scroll to position [340, 0]
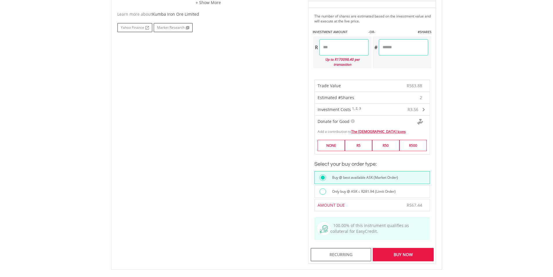
click at [397, 248] on div "Buy Now" at bounding box center [403, 254] width 61 height 13
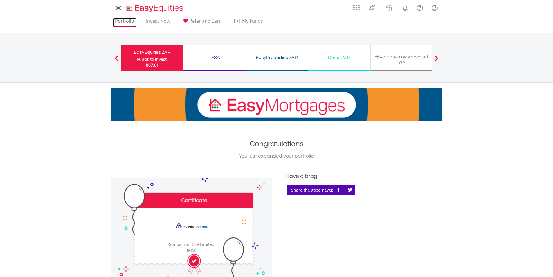
click at [123, 23] on link "Portfolio" at bounding box center [125, 22] width 24 height 9
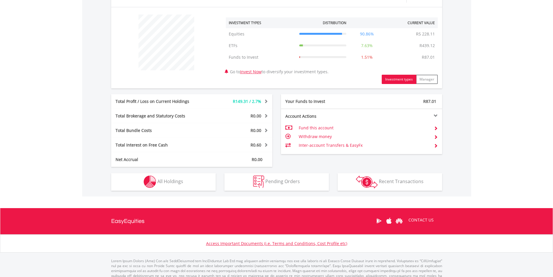
scroll to position [214, 0]
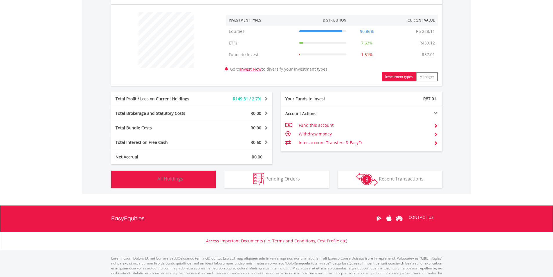
click at [169, 178] on span "All Holdings" at bounding box center [170, 178] width 26 height 6
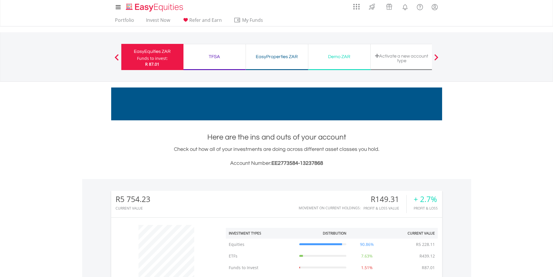
scroll to position [0, 0]
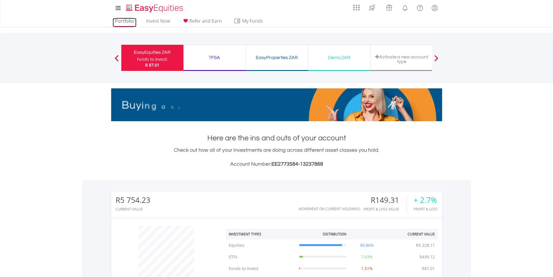
click at [123, 19] on link "Portfolio" at bounding box center [125, 22] width 24 height 9
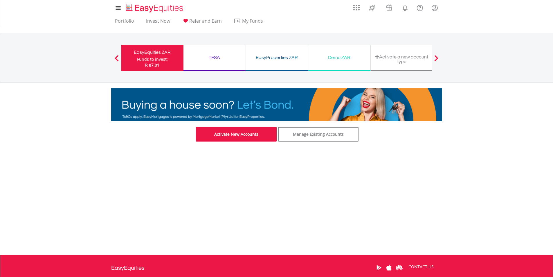
click at [220, 136] on link "Activate New Accounts" at bounding box center [236, 134] width 81 height 15
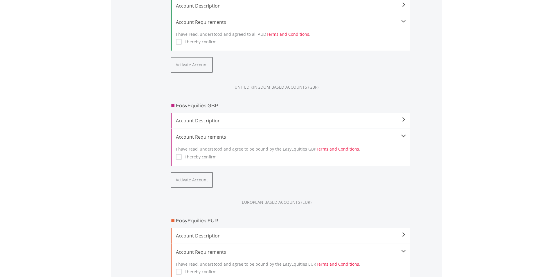
scroll to position [795, 0]
click at [189, 181] on button "Activate Account" at bounding box center [192, 178] width 42 height 16
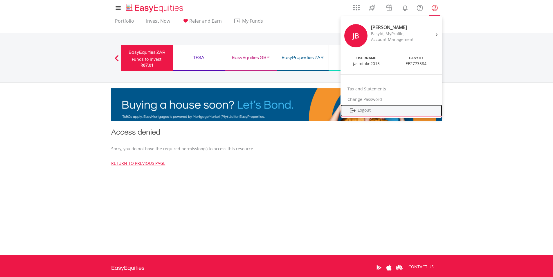
click at [365, 109] on link "Logout" at bounding box center [392, 111] width 102 height 12
